Goal: Check status

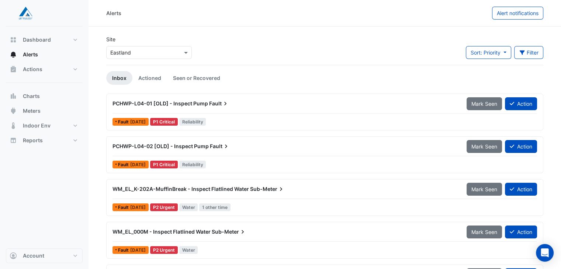
click at [171, 104] on span "PCHWP-L04-01 [OLD] - Inspect Pump" at bounding box center [161, 103] width 96 height 6
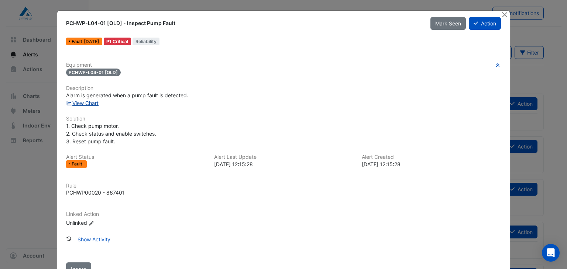
click at [82, 102] on link "View Chart" at bounding box center [82, 103] width 33 height 6
